Goal: Communication & Community: Connect with others

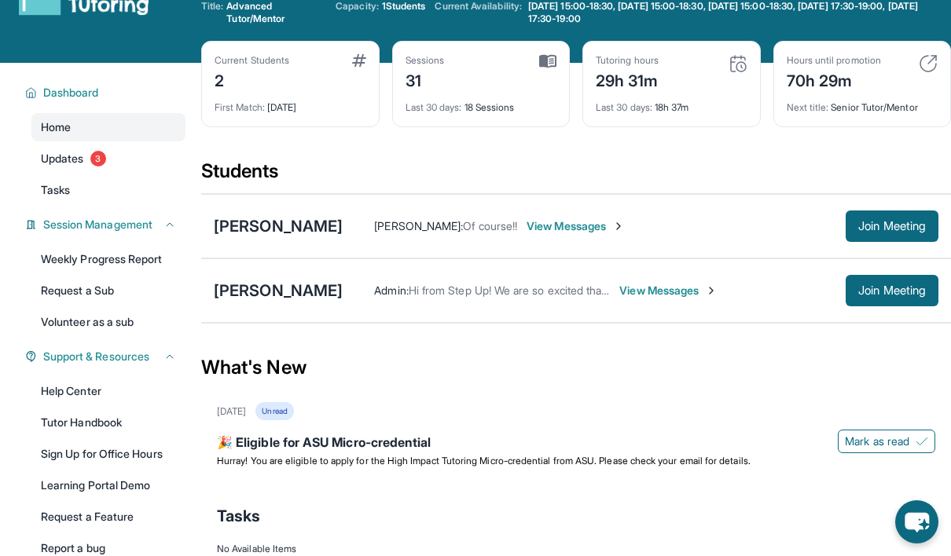
scroll to position [51, 0]
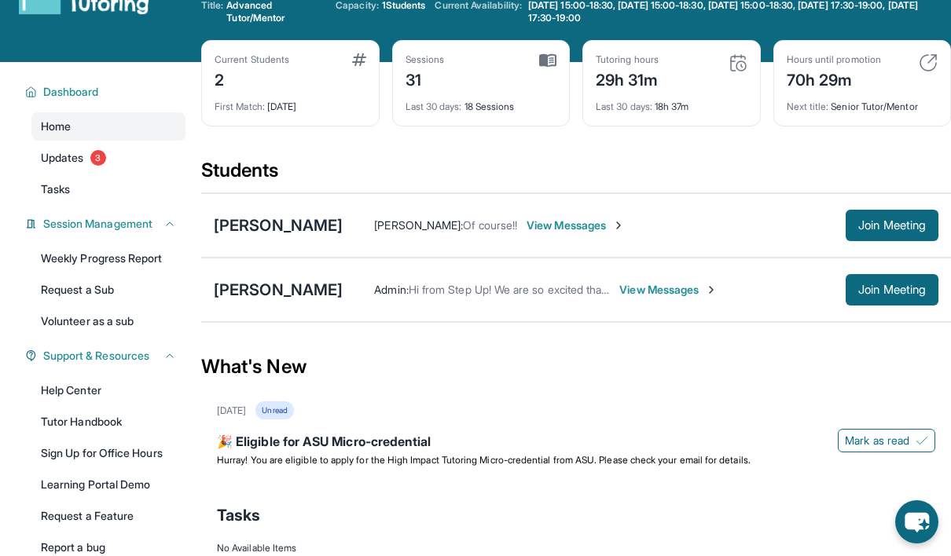
click at [415, 167] on div "Students" at bounding box center [576, 175] width 750 height 35
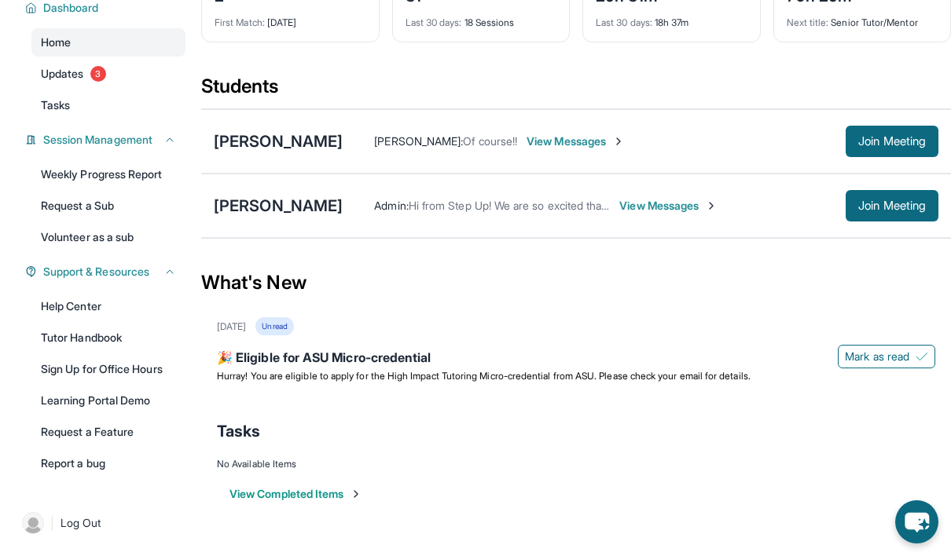
scroll to position [0, 0]
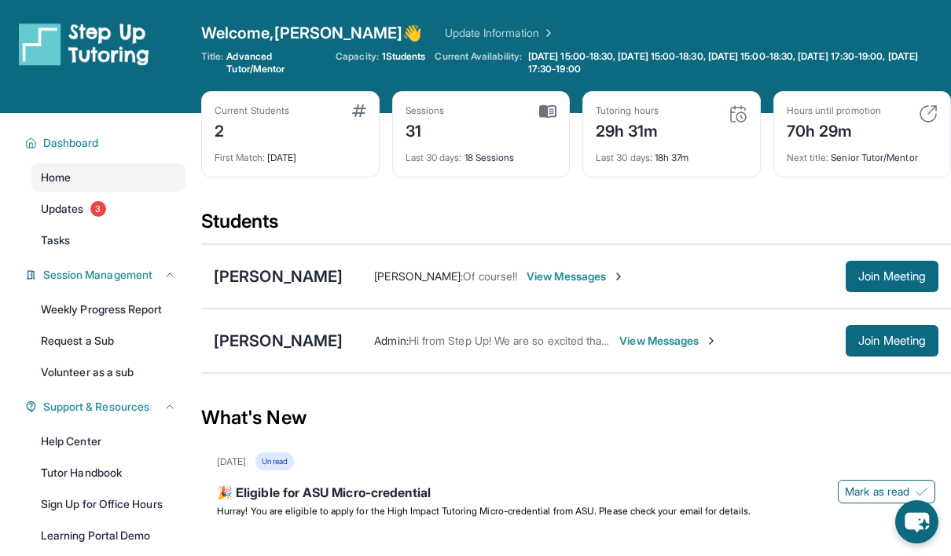
click at [240, 162] on span "First Match :" at bounding box center [239, 158] width 50 height 12
click at [332, 207] on div "Current Students 2 First Match : [DATE] Sessions 31 Last 30 days : 18 Sessions …" at bounding box center [576, 150] width 750 height 118
click at [436, 203] on div "Current Students 2 First Match : [DATE] Sessions 31 Last 30 days : 18 Sessions …" at bounding box center [576, 150] width 750 height 118
click at [494, 193] on div "Current Students 2 First Match : [DATE] Sessions 31 Last 30 days : 18 Sessions …" at bounding box center [576, 150] width 750 height 118
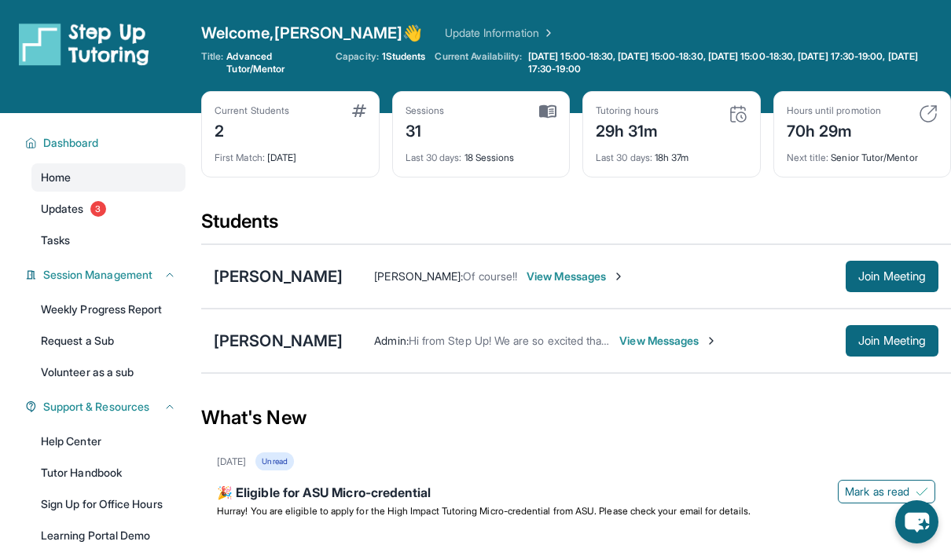
click at [511, 196] on div "Current Students 2 First Match : [DATE] Sessions 31 Last 30 days : 18 Sessions …" at bounding box center [576, 150] width 750 height 118
click at [373, 247] on div "[PERSON_NAME] [PERSON_NAME] : Of course!! View Messages Join Meeting" at bounding box center [576, 276] width 750 height 64
click at [324, 211] on div "Students" at bounding box center [576, 226] width 750 height 35
click at [466, 203] on div "Current Students 2 First Match : [DATE] Sessions 31 Last 30 days : 18 Sessions …" at bounding box center [576, 150] width 750 height 118
click at [530, 431] on div "What's New" at bounding box center [576, 417] width 750 height 69
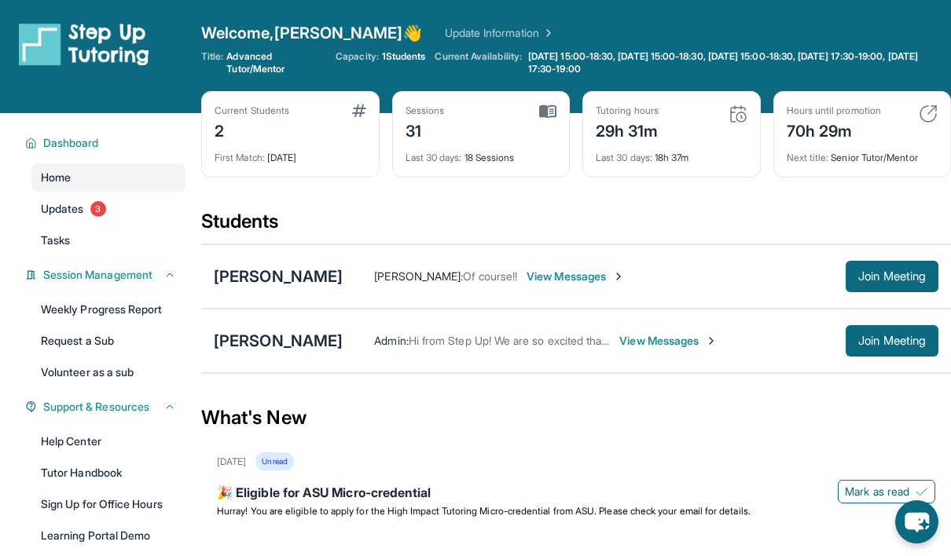
click at [488, 412] on div "What's New" at bounding box center [576, 417] width 750 height 69
click at [494, 432] on div "What's New" at bounding box center [576, 417] width 750 height 69
click at [848, 275] on button "Join Meeting" at bounding box center [891, 276] width 93 height 31
